Goal: Task Accomplishment & Management: Manage account settings

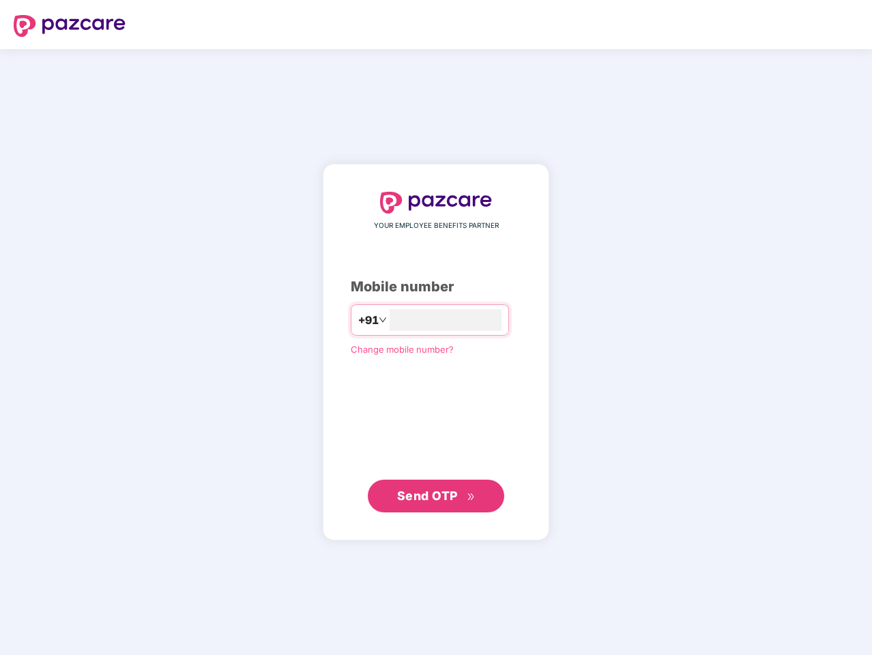
click at [436, 328] on input "number" at bounding box center [446, 320] width 112 height 22
click at [70, 26] on img at bounding box center [70, 26] width 112 height 22
click at [358, 320] on span "+91" at bounding box center [368, 320] width 20 height 17
click at [436, 496] on span "Send OTP" at bounding box center [427, 496] width 61 height 14
